Goal: Find specific page/section

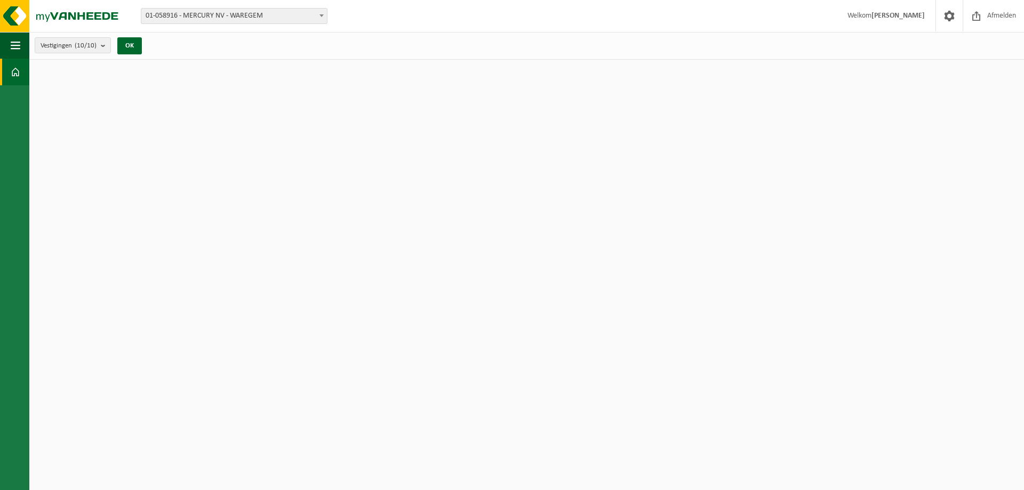
drag, startPoint x: 137, startPoint y: 50, endPoint x: 138, endPoint y: 33, distance: 17.1
click at [138, 48] on button "OK" at bounding box center [129, 45] width 25 height 17
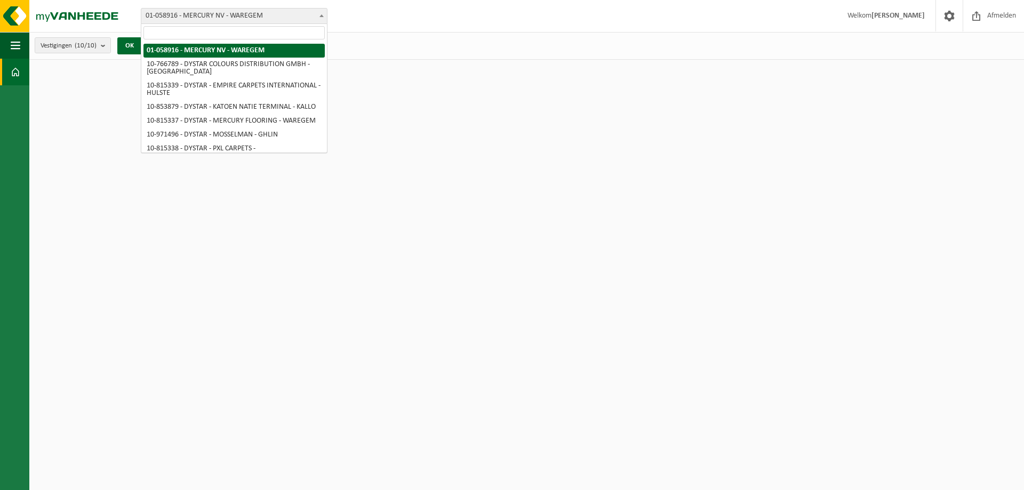
click at [249, 14] on span "01-058916 - MERCURY NV - WAREGEM" at bounding box center [234, 16] width 186 height 15
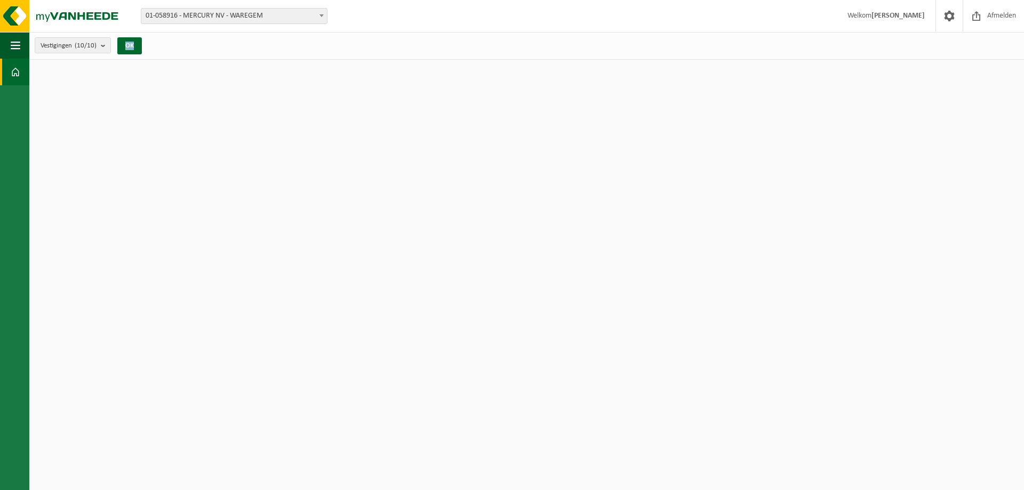
click at [225, 54] on div "Vestigingen (10/10) Alles selecteren Alles deselecteren Actieve selecteren MERC…" at bounding box center [526, 46] width 995 height 28
click at [133, 49] on button "OK" at bounding box center [129, 45] width 25 height 17
click at [133, 47] on button "OK" at bounding box center [129, 45] width 25 height 17
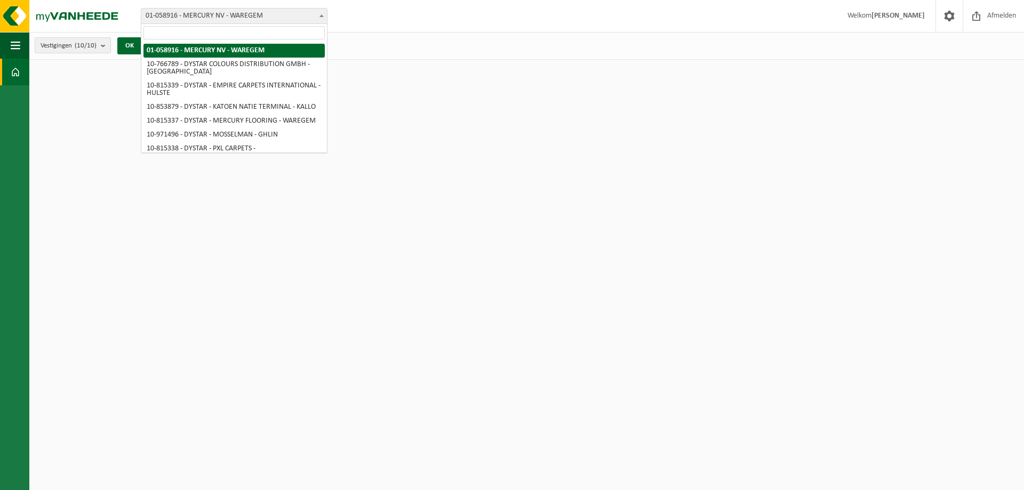
click at [203, 14] on span "01-058916 - MERCURY NV - WAREGEM" at bounding box center [234, 16] width 186 height 15
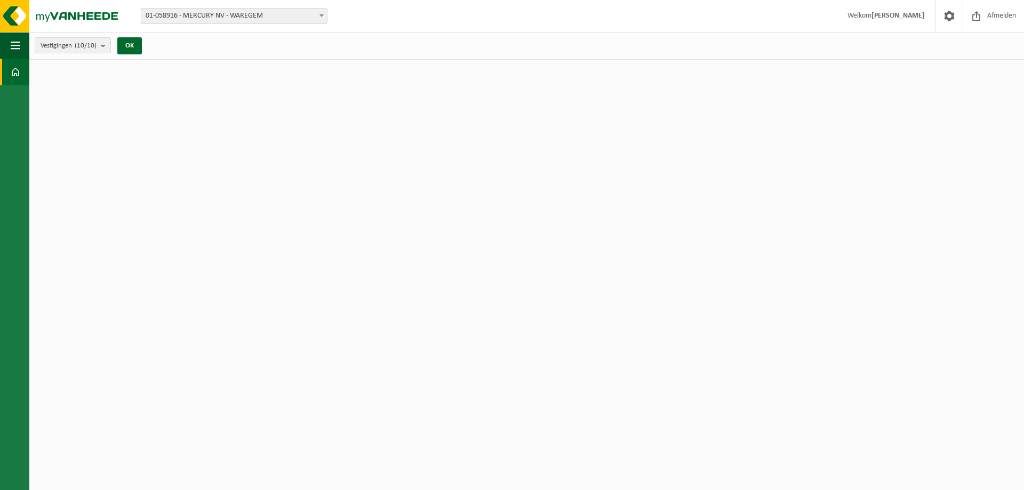
click at [203, 14] on span "01-058916 - MERCURY NV - WAREGEM" at bounding box center [234, 16] width 186 height 15
click at [198, 49] on div "Vestigingen (10/10) Alles selecteren Alles deselecteren Actieve selecteren MERC…" at bounding box center [526, 46] width 995 height 28
click at [125, 41] on button "OK" at bounding box center [129, 45] width 25 height 17
